Goal: Task Accomplishment & Management: Use online tool/utility

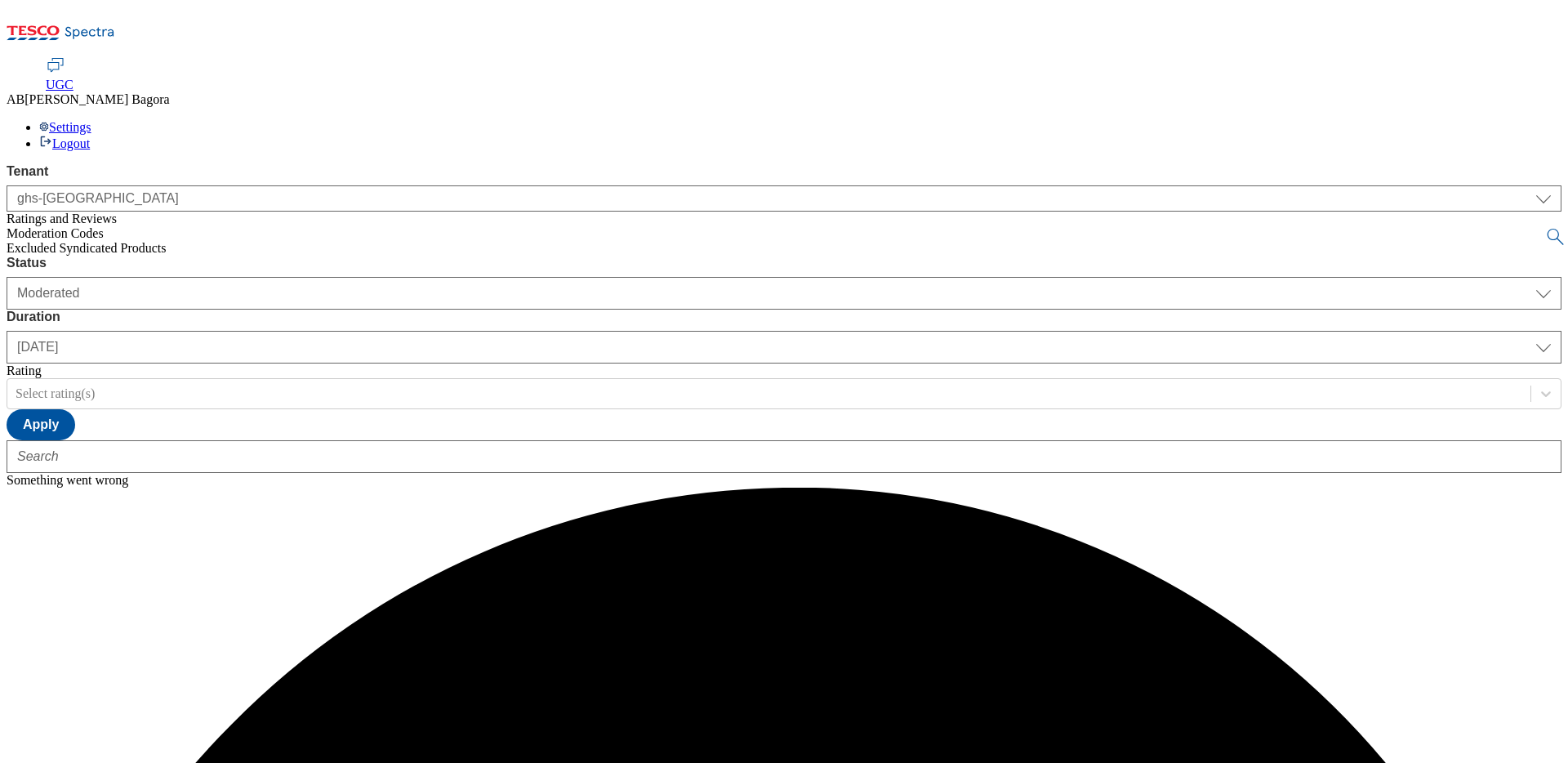
select select "ghs-[GEOGRAPHIC_DATA]"
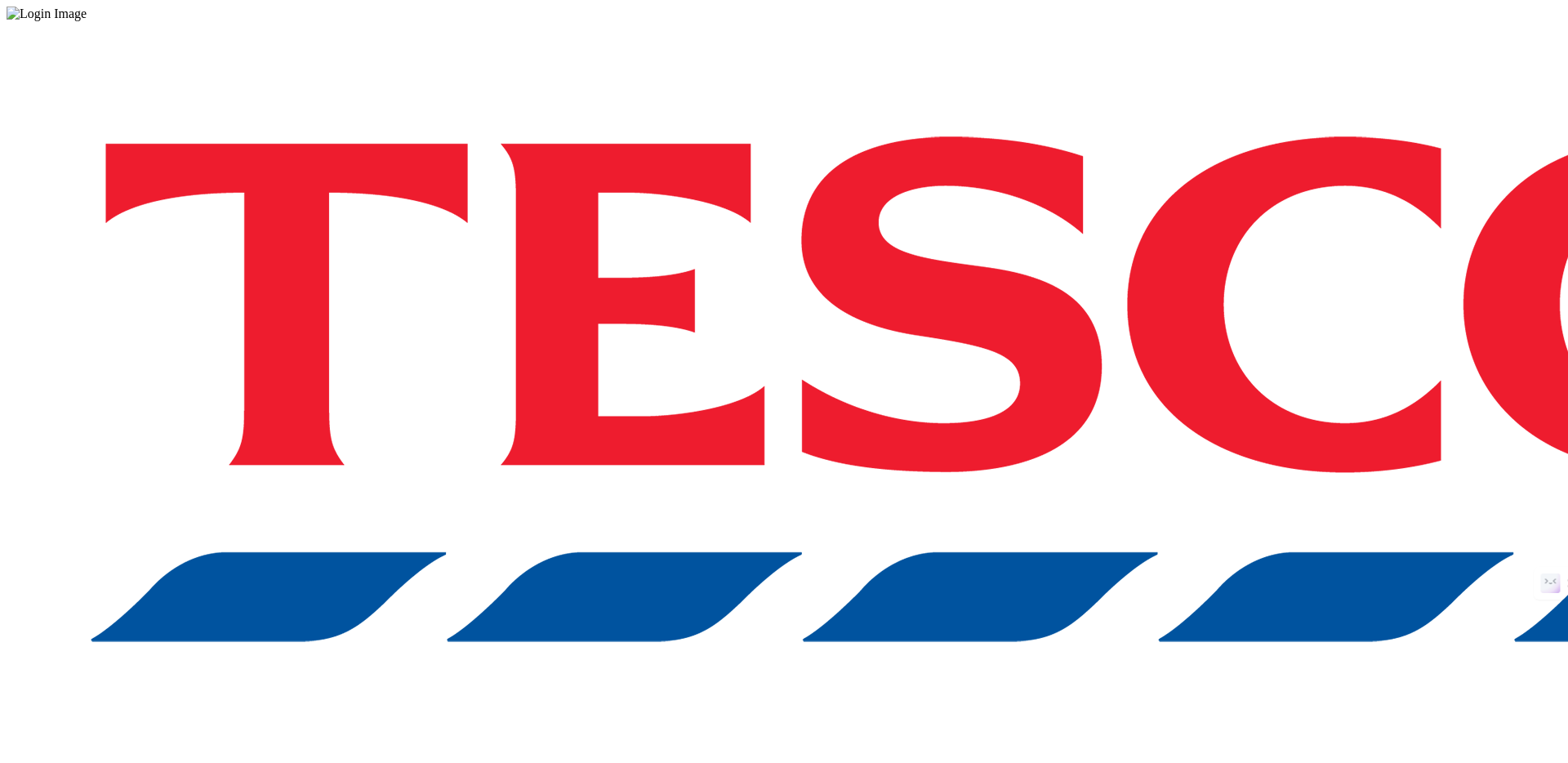
click at [1173, 466] on div "Log in to the Spectra’s dashboard using [PERSON_NAME]’s credentials. If you don…" at bounding box center [784, 427] width 1555 height 812
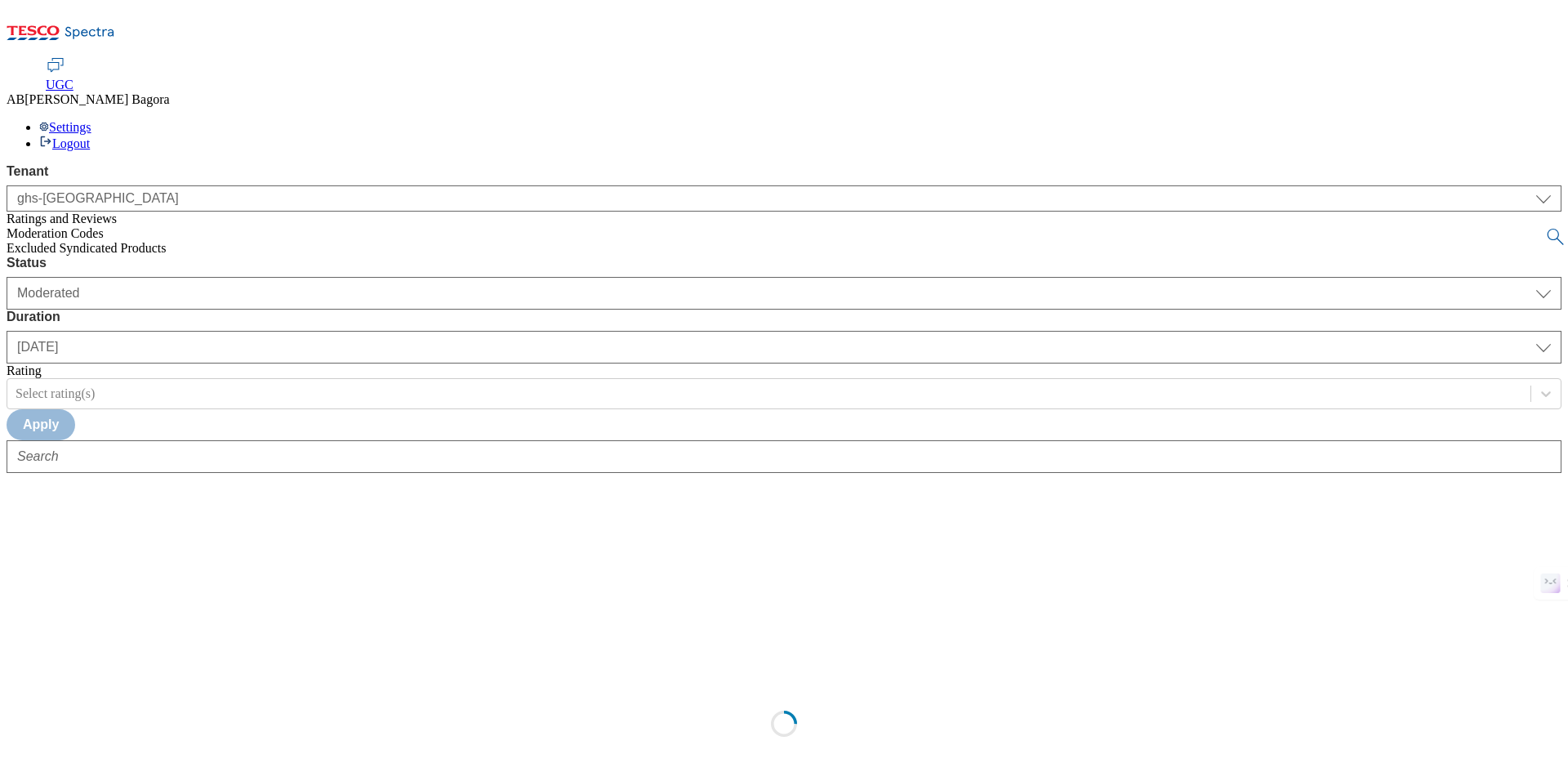
select select "ghs-[GEOGRAPHIC_DATA]"
click at [76, 409] on button "Apply" at bounding box center [41, 424] width 69 height 31
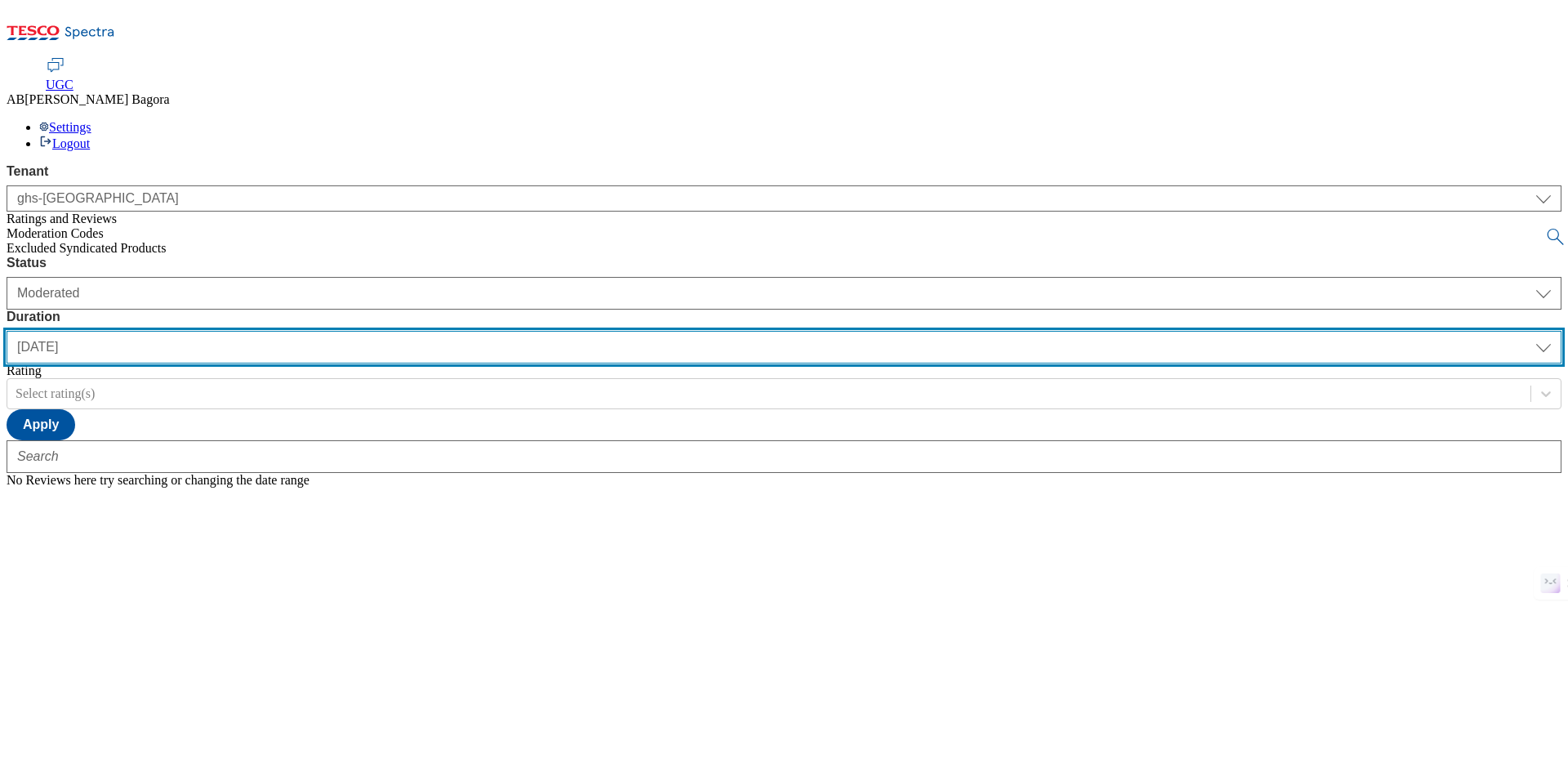
click at [434, 331] on select "yesterday last7days last30days All custom" at bounding box center [784, 347] width 1555 height 32
select select "last7days"
click at [385, 331] on select "yesterday last7days last30days All custom" at bounding box center [784, 347] width 1555 height 32
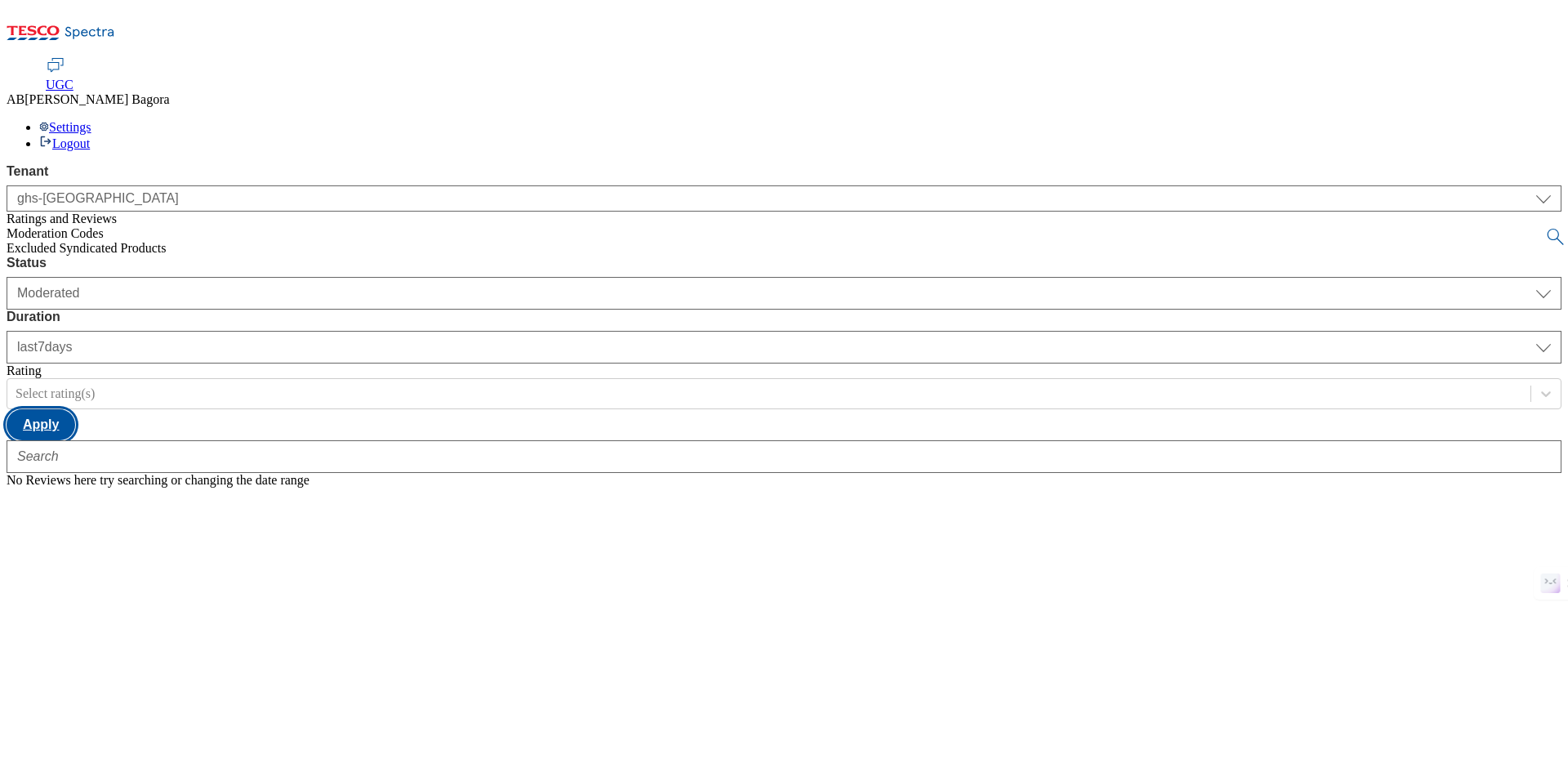
click at [76, 409] on button "Apply" at bounding box center [41, 424] width 69 height 31
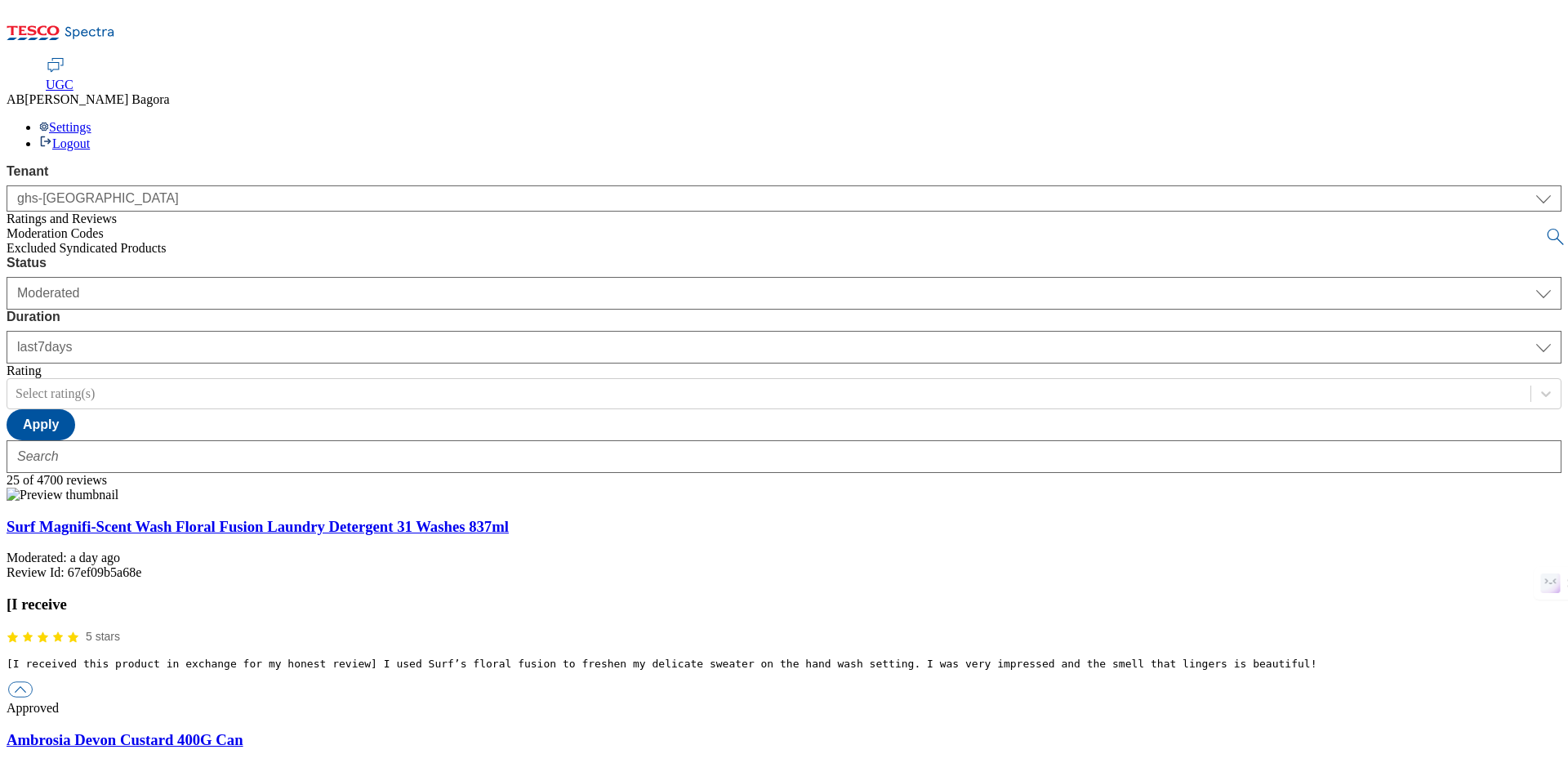
click at [986, 658] on pre "[I received this product in exchange for my honest review] I used Surf’s floral…" at bounding box center [784, 664] width 1555 height 12
click at [332, 518] on link "Surf Magnifi-Scent Wash Floral Fusion Laundry Detergent 31 Washes 837ml" at bounding box center [258, 526] width 502 height 17
click at [32, 682] on button "button" at bounding box center [20, 689] width 25 height 15
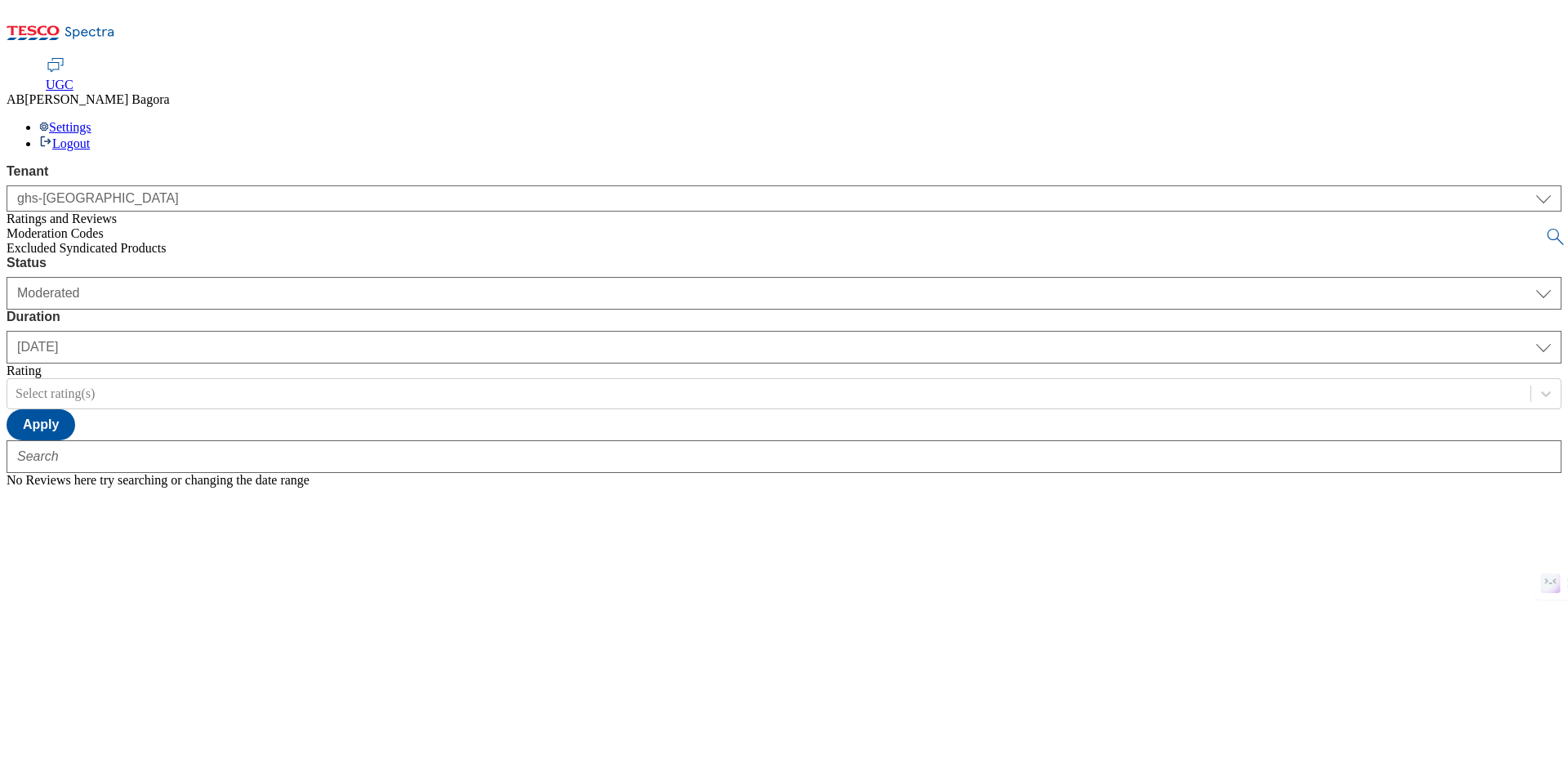
select select "ghs-[GEOGRAPHIC_DATA]"
click at [1499, 120] on div "Settings Logout" at bounding box center [784, 135] width 1555 height 31
click at [1220, 58] on div "UGC AB [PERSON_NAME] Settings Logout" at bounding box center [784, 104] width 1555 height 93
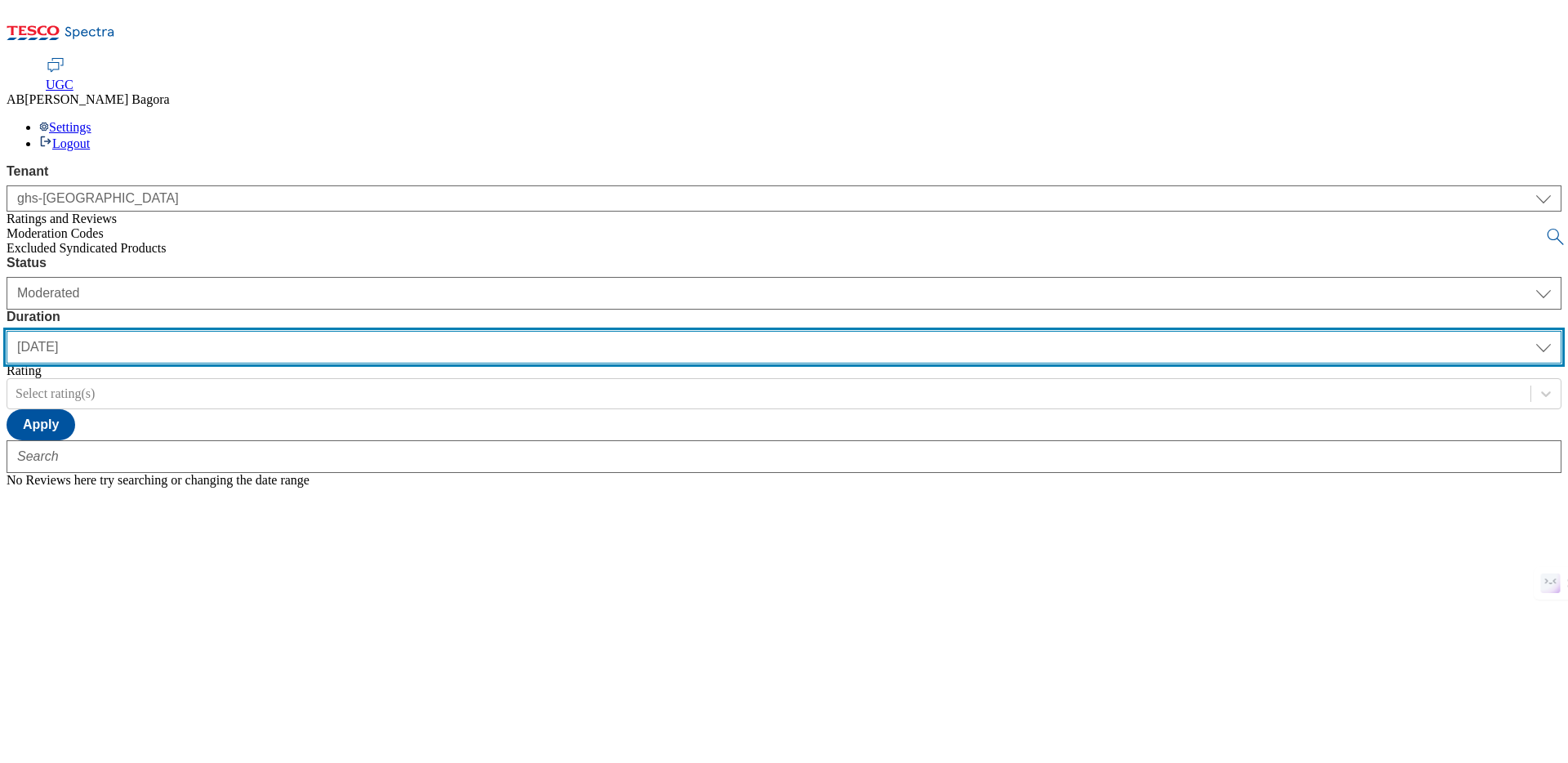
click at [488, 331] on select "[DATE] last7days last30days All custom" at bounding box center [784, 347] width 1555 height 32
select select "last7days"
click at [385, 331] on select "[DATE] last7days last30days All custom" at bounding box center [784, 347] width 1555 height 32
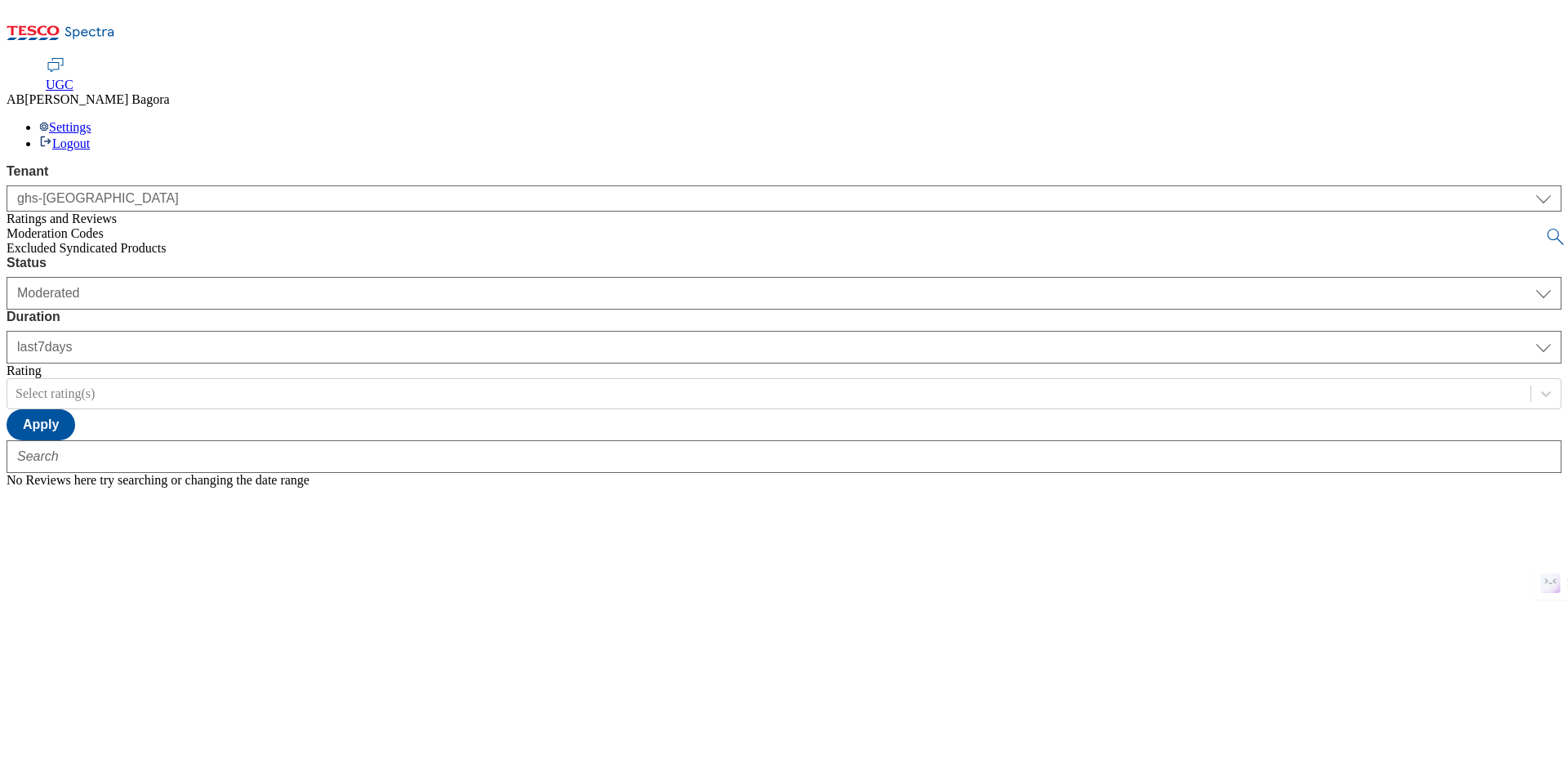
click at [784, 255] on div "Status Moderated Approved Rejected Moderated Duration [DATE] last7days last30da…" at bounding box center [784, 348] width 1555 height 185
click at [76, 409] on button "Apply" at bounding box center [41, 424] width 69 height 31
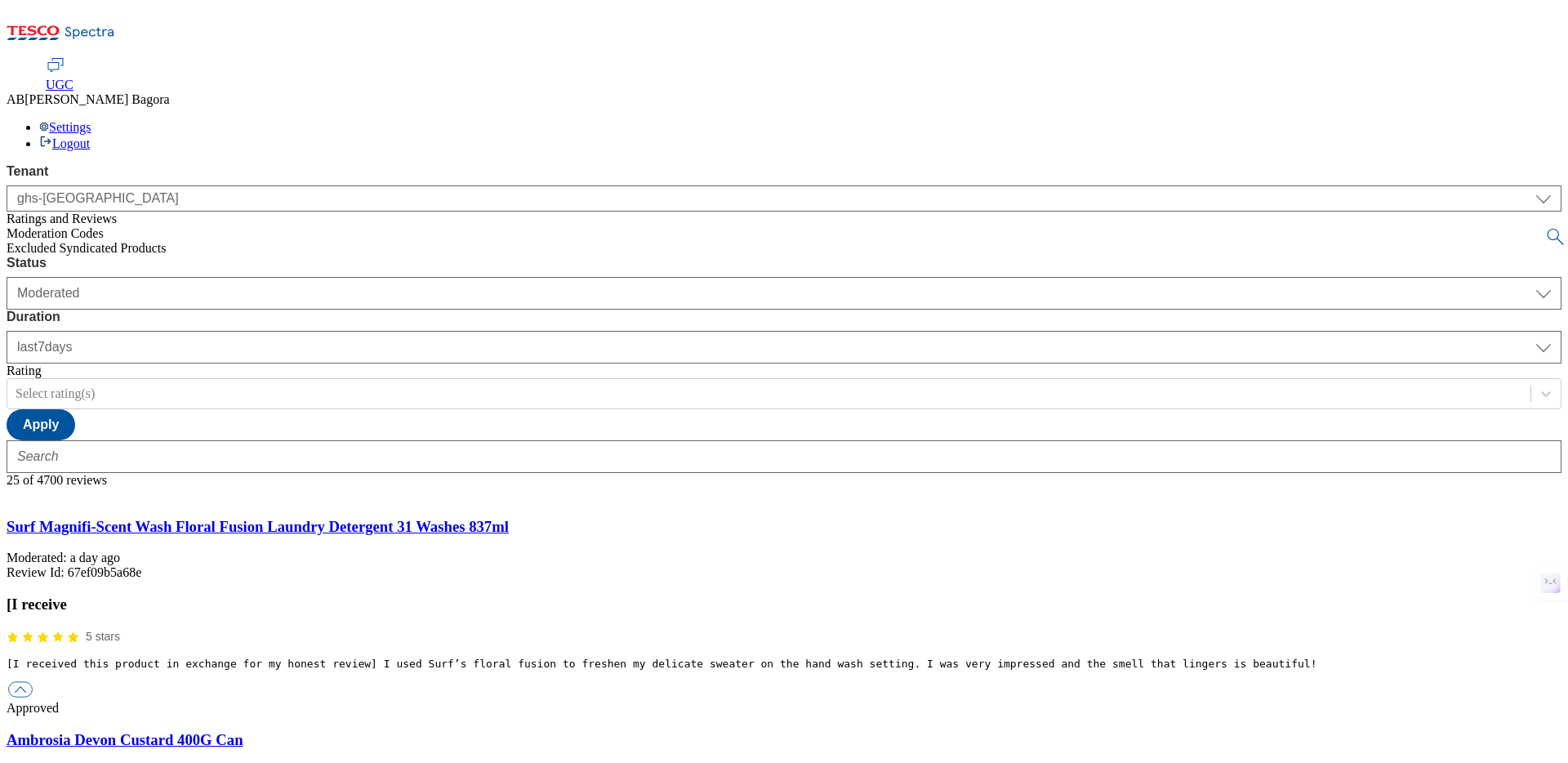
scroll to position [52, 0]
click at [32, 682] on button "button" at bounding box center [20, 689] width 25 height 15
